Goal: Navigation & Orientation: Find specific page/section

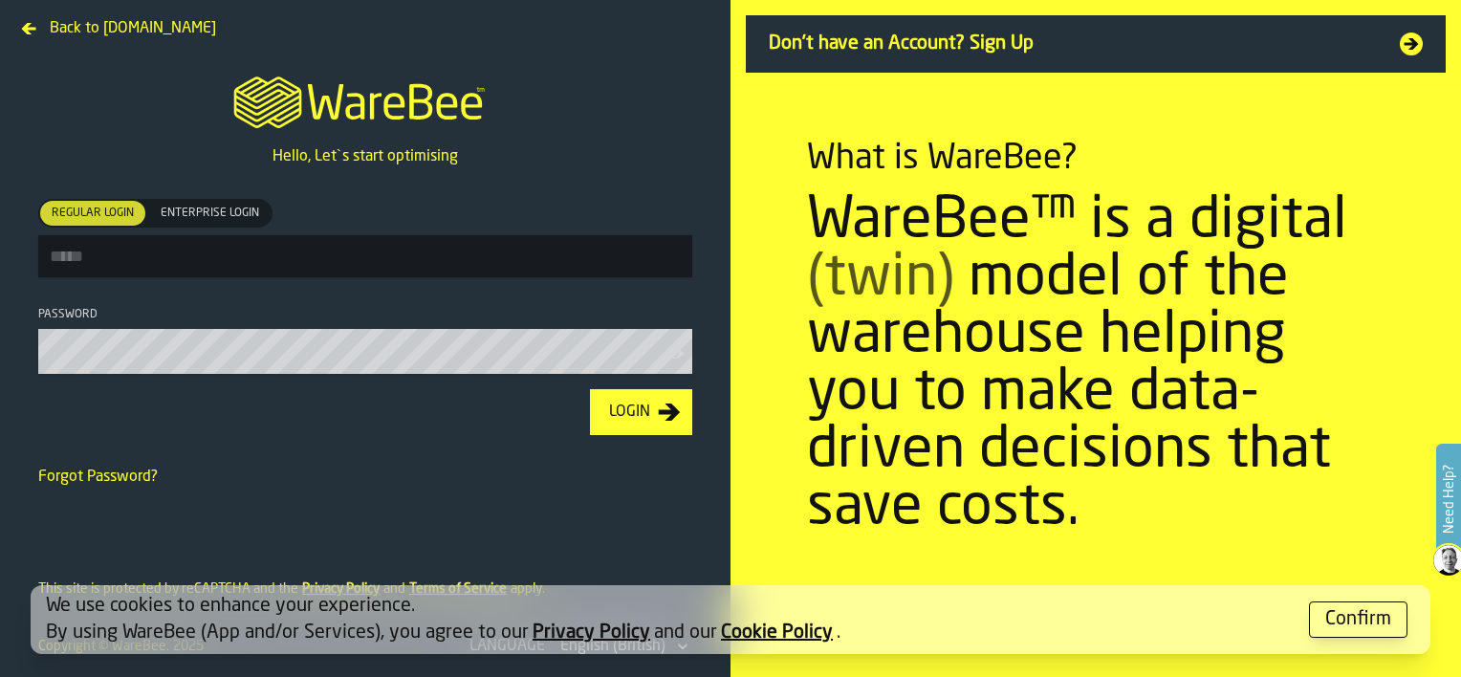
type input "**********"
click at [666, 417] on icon "button-Login" at bounding box center [670, 412] width 22 height 17
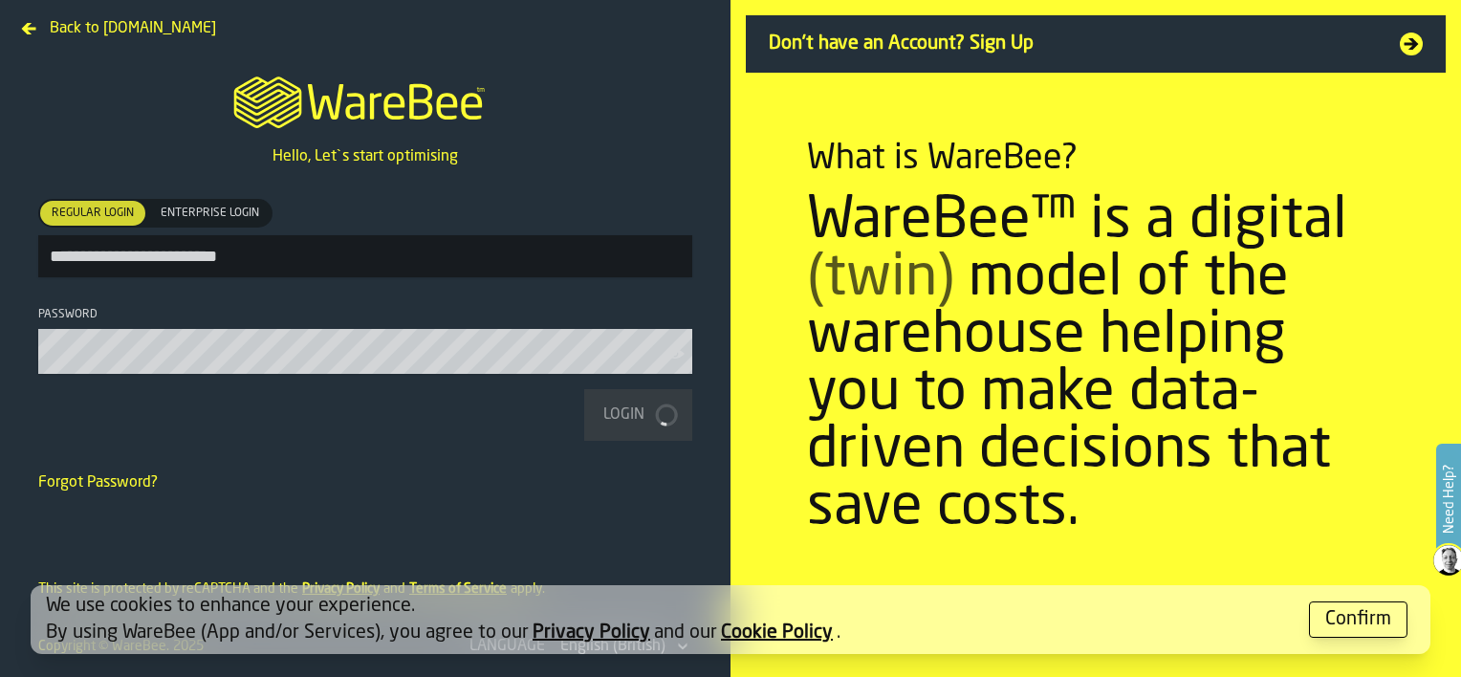
click at [1382, 612] on div "Confirm" at bounding box center [1359, 619] width 66 height 27
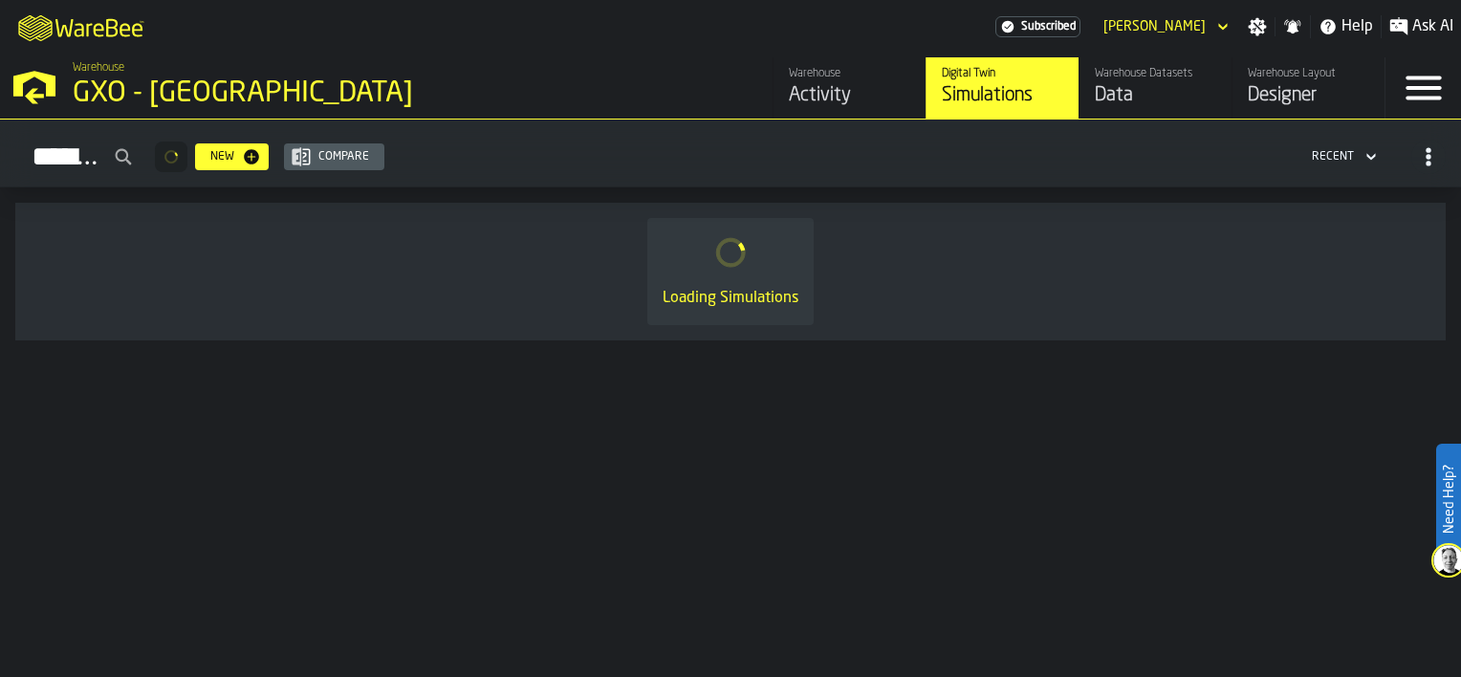
click at [840, 88] on div "Activity" at bounding box center [849, 95] width 121 height 27
